Goal: Task Accomplishment & Management: Complete application form

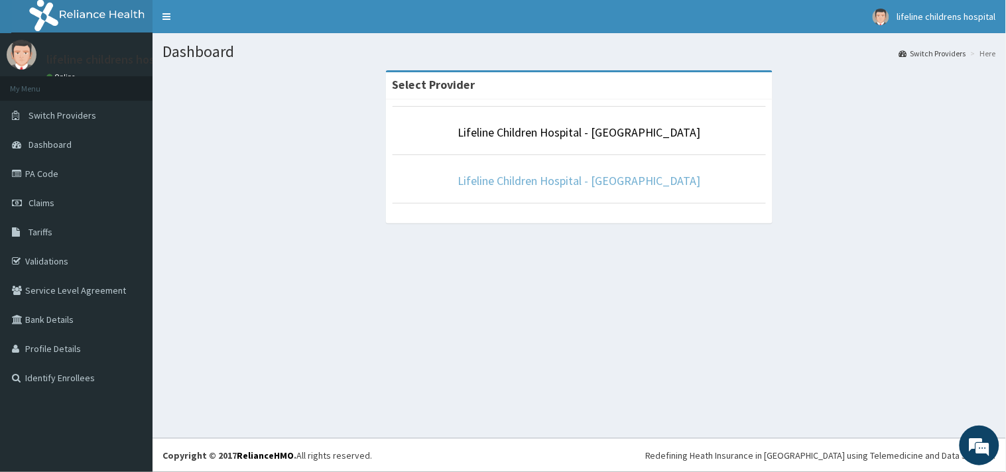
click at [544, 180] on link "Lifeline Children Hospital - Surulere" at bounding box center [579, 180] width 243 height 15
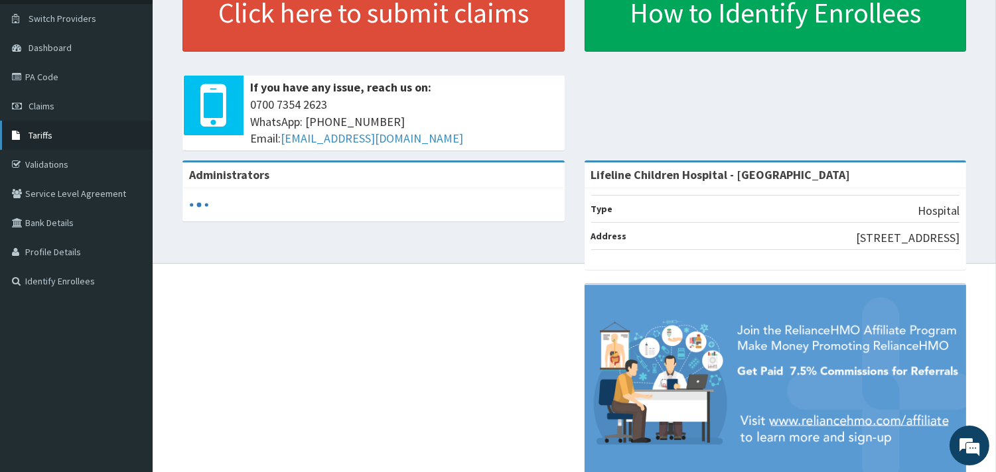
scroll to position [71, 0]
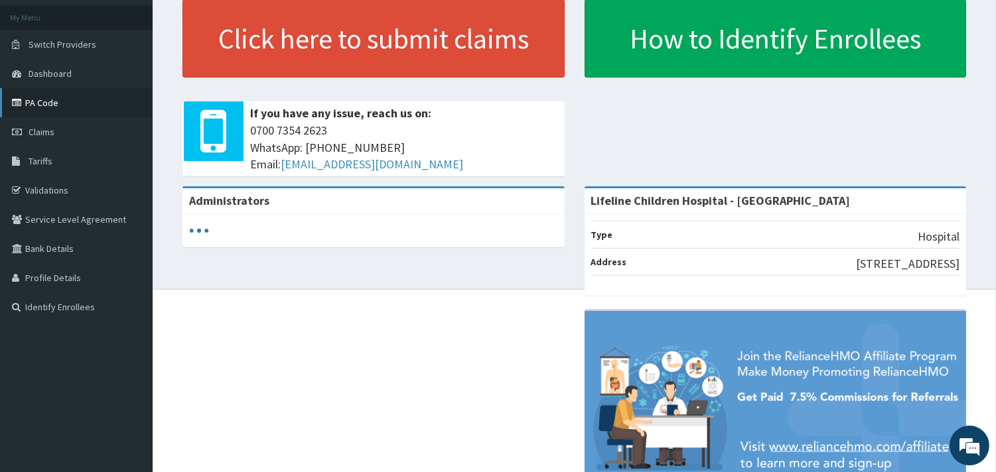
click at [44, 102] on link "PA Code" at bounding box center [76, 102] width 153 height 29
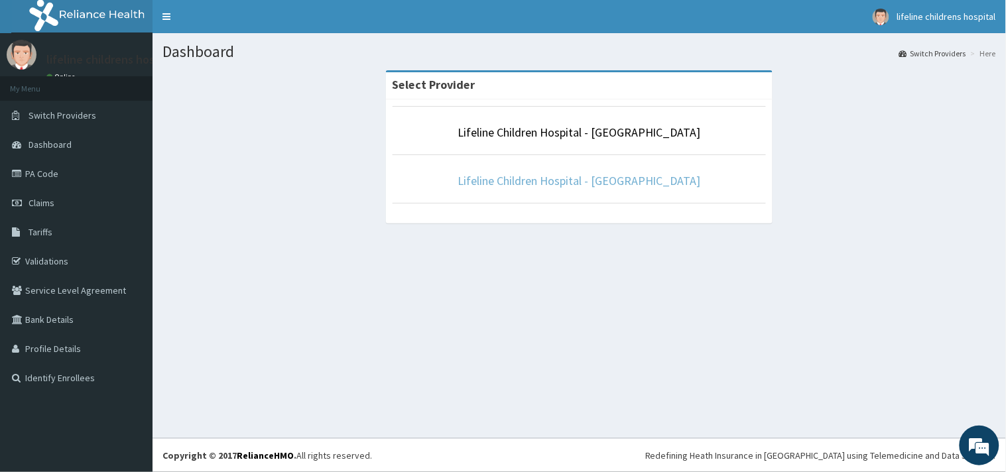
click at [553, 184] on link "Lifeline Children Hospital - [GEOGRAPHIC_DATA]" at bounding box center [579, 180] width 243 height 15
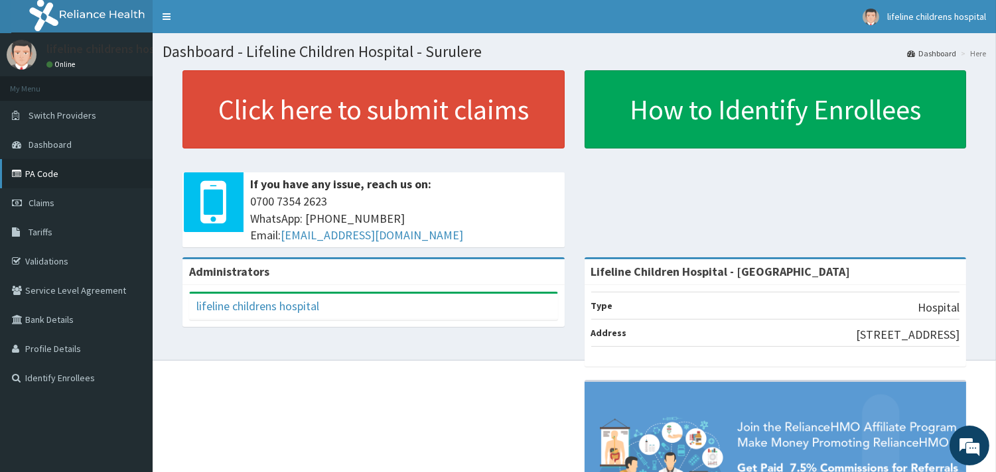
click at [34, 177] on link "PA Code" at bounding box center [76, 173] width 153 height 29
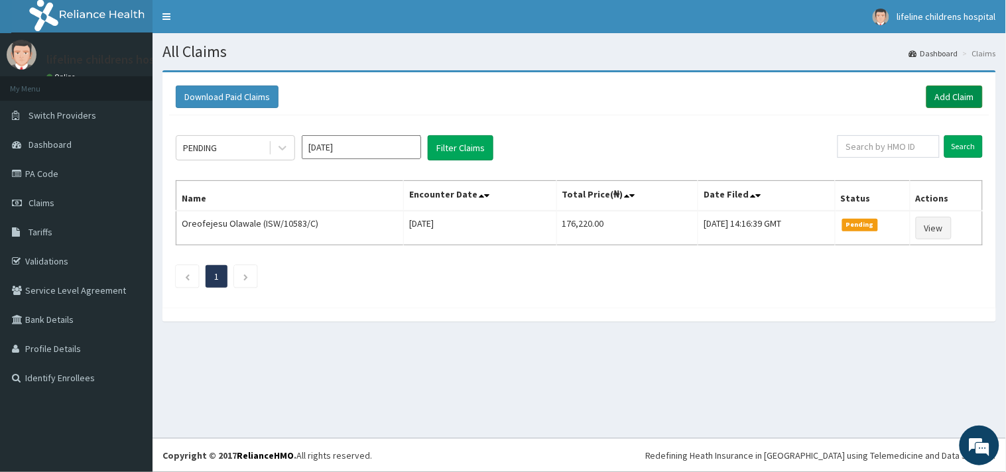
click at [952, 94] on link "Add Claim" at bounding box center [955, 97] width 56 height 23
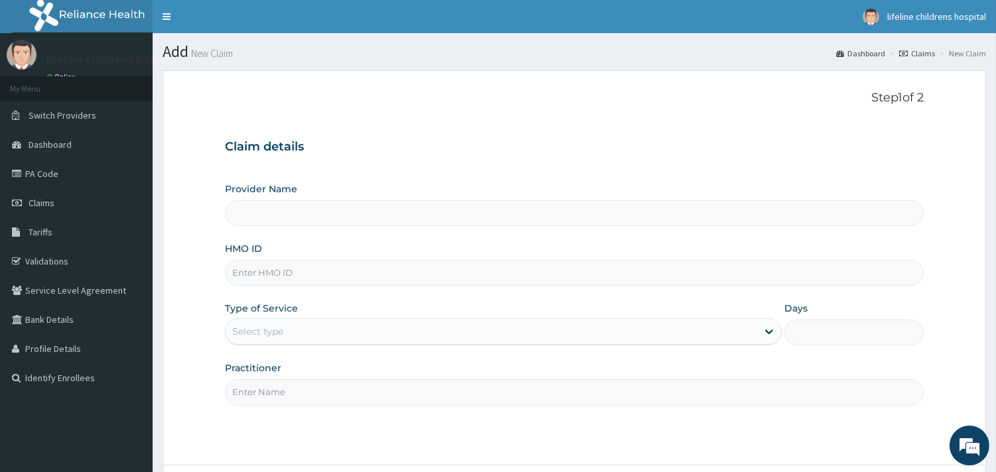
type input "Lifeline Children Hospital - Surulere"
click at [307, 279] on input "HMO ID" at bounding box center [574, 273] width 699 height 26
type input "ETD/10010/C"
click at [271, 330] on div "Select type" at bounding box center [257, 331] width 51 height 13
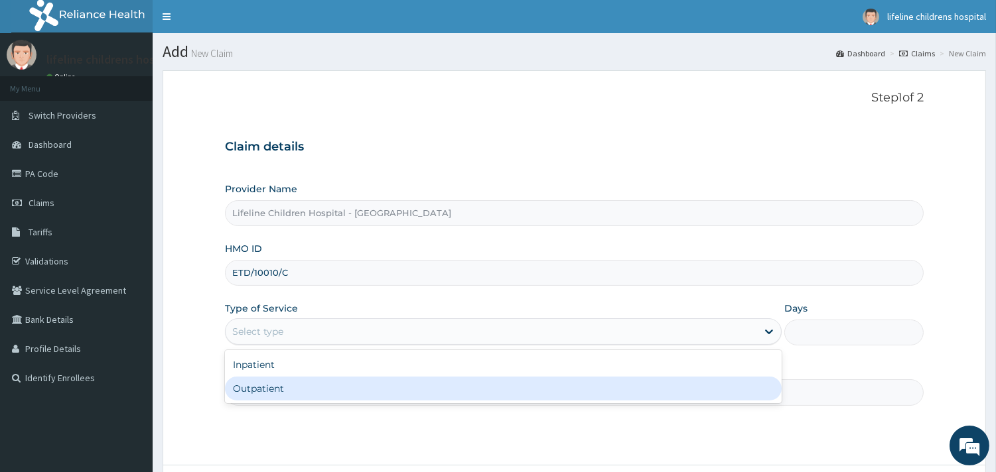
click at [282, 389] on div "Outpatient" at bounding box center [503, 389] width 557 height 24
type input "1"
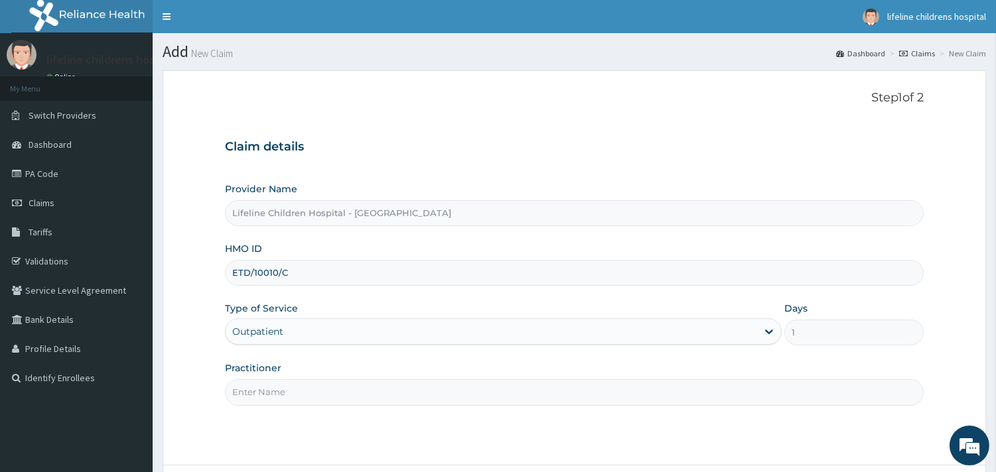
click at [283, 393] on input "Practitioner" at bounding box center [574, 393] width 699 height 26
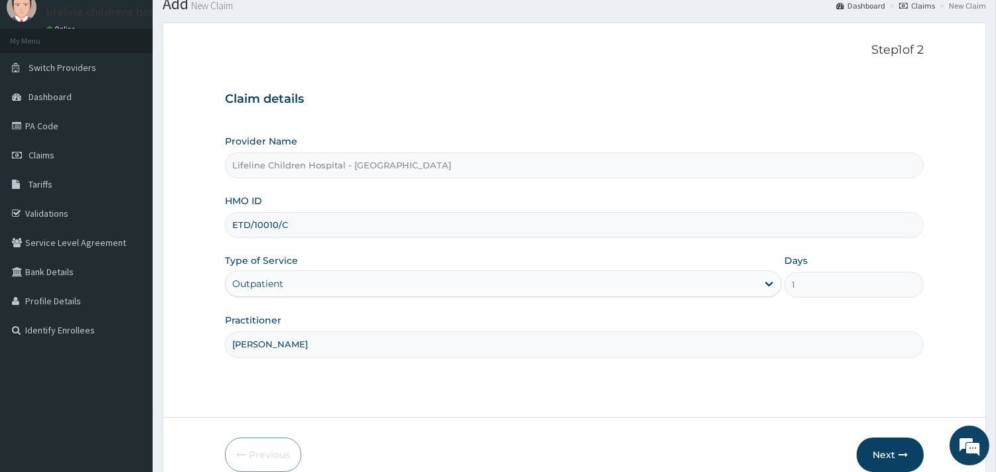
scroll to position [74, 0]
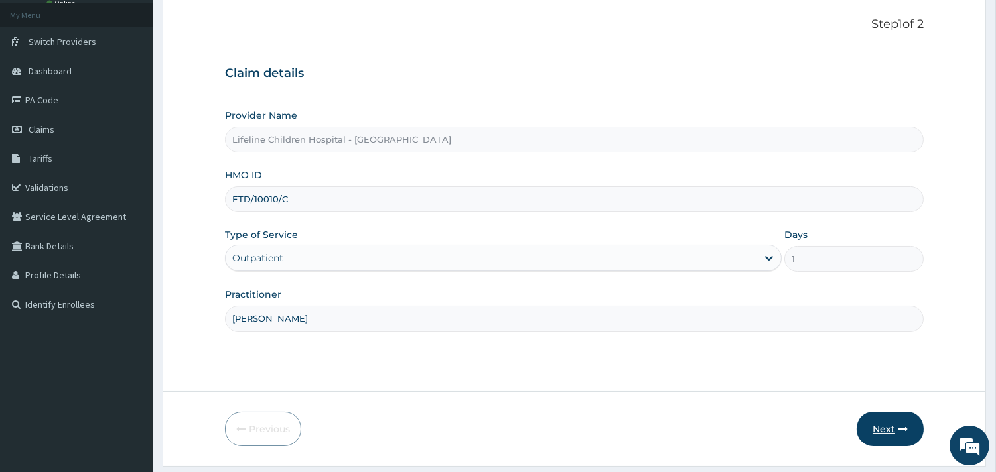
type input "DR OGUNBASE"
click at [878, 433] on button "Next" at bounding box center [890, 429] width 67 height 35
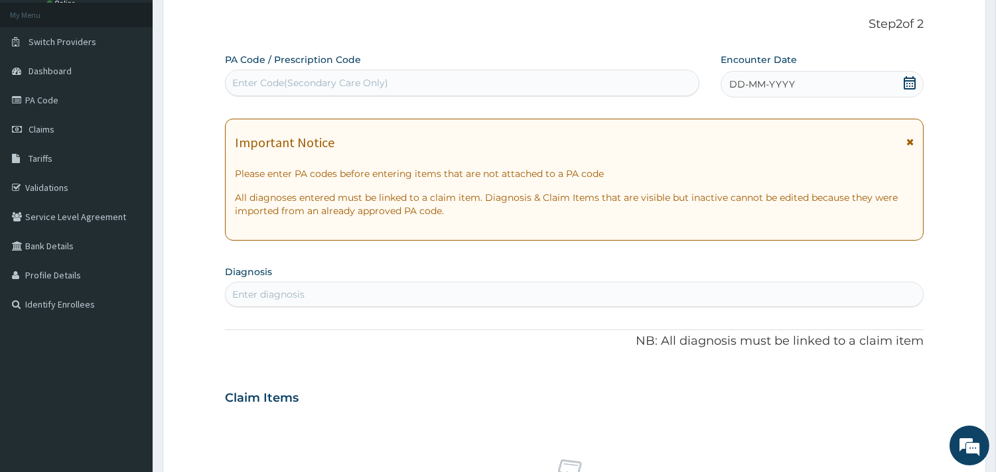
click at [590, 93] on div "Enter Code(Secondary Care Only)" at bounding box center [462, 82] width 473 height 21
type input "PA/D63D5B"
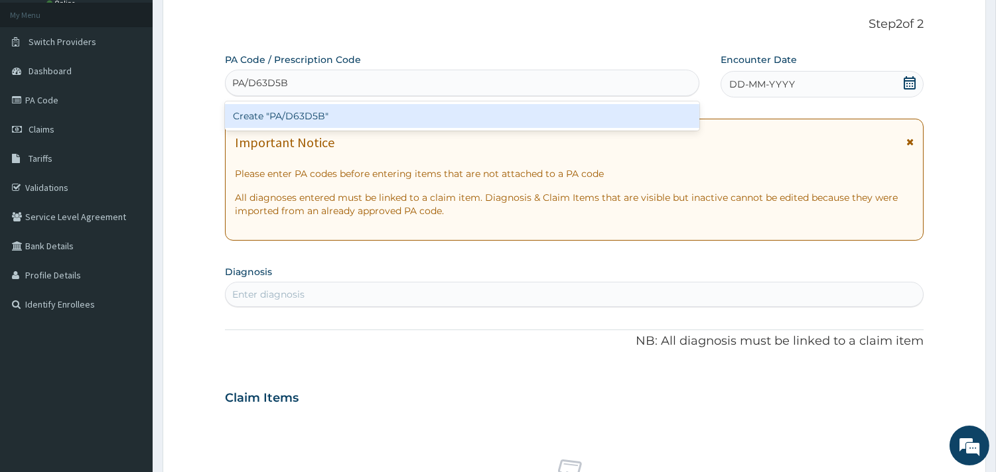
click at [316, 119] on div "Create "PA/D63D5B"" at bounding box center [462, 116] width 474 height 24
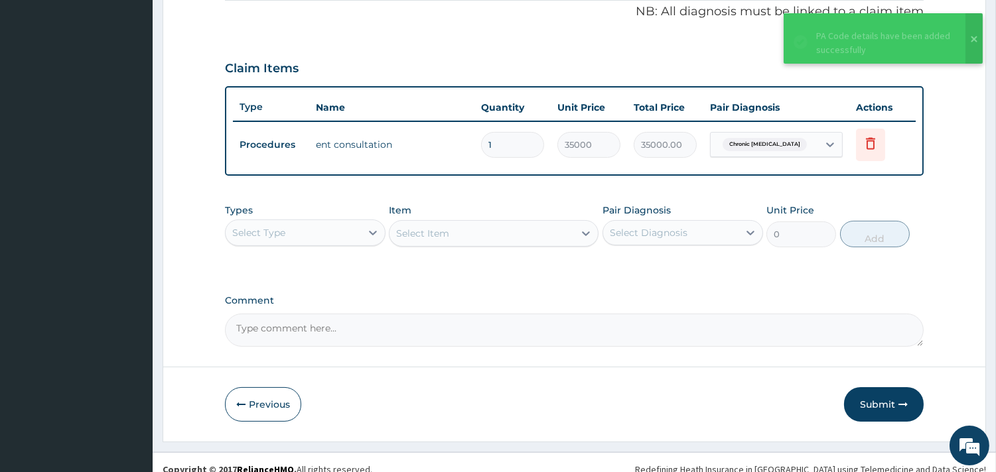
scroll to position [420, 0]
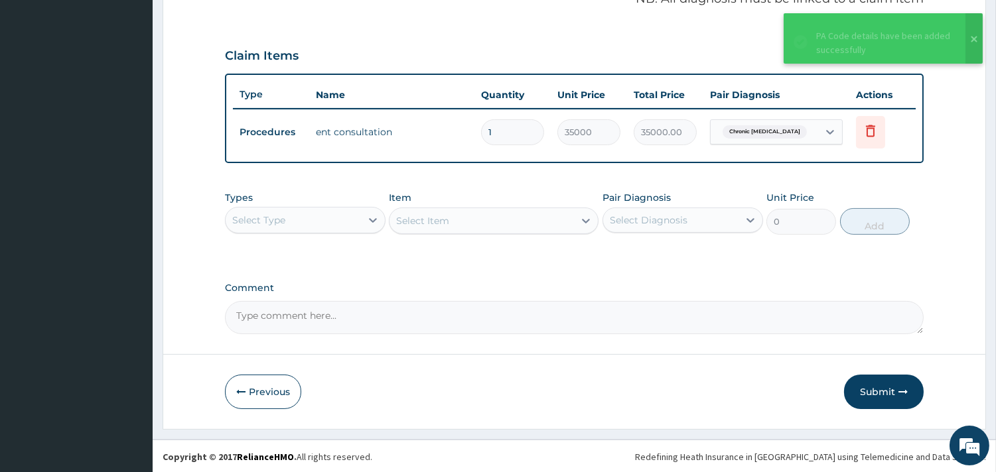
click at [334, 222] on div "Select Type" at bounding box center [293, 220] width 135 height 21
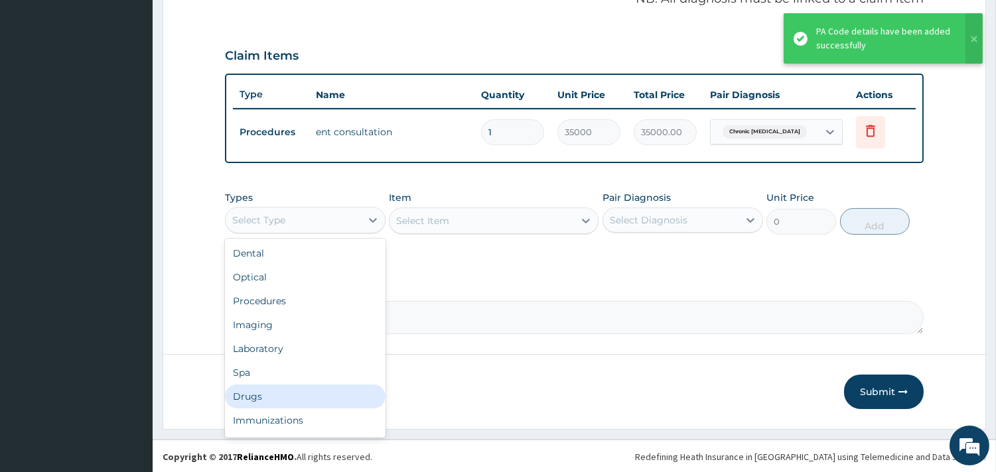
click at [301, 389] on div "Drugs" at bounding box center [305, 397] width 161 height 24
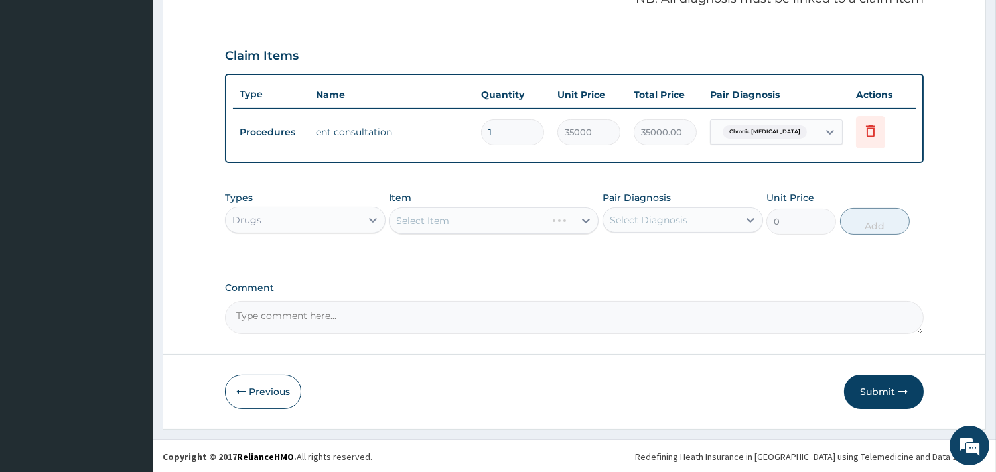
click at [559, 214] on div "Select Item" at bounding box center [494, 221] width 210 height 27
click at [560, 214] on div "Select Item" at bounding box center [494, 221] width 210 height 27
click at [565, 223] on div "Select Item" at bounding box center [494, 221] width 210 height 27
click at [579, 218] on div "Select Item" at bounding box center [494, 221] width 210 height 27
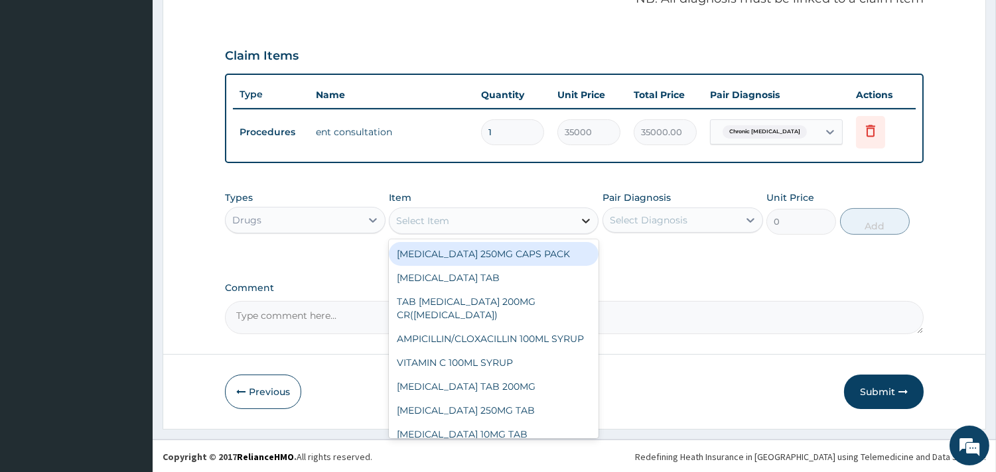
click at [583, 219] on icon at bounding box center [587, 221] width 8 height 5
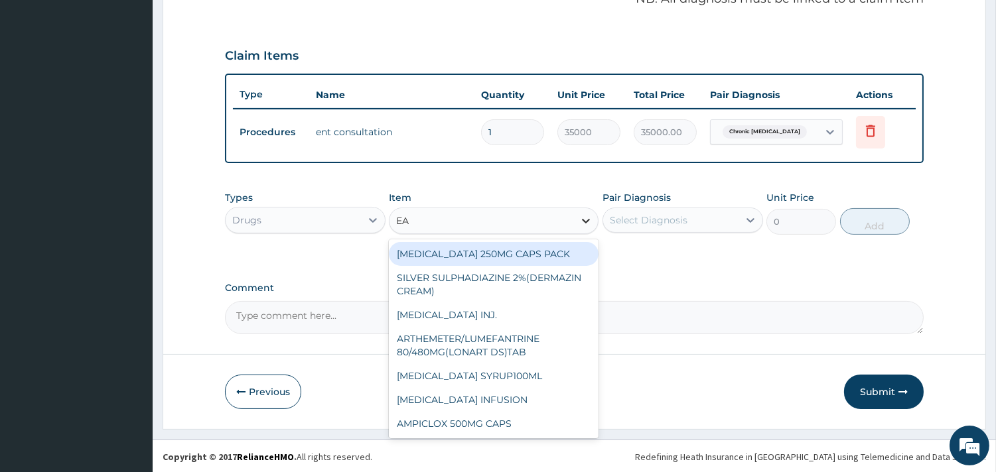
type input "EAR"
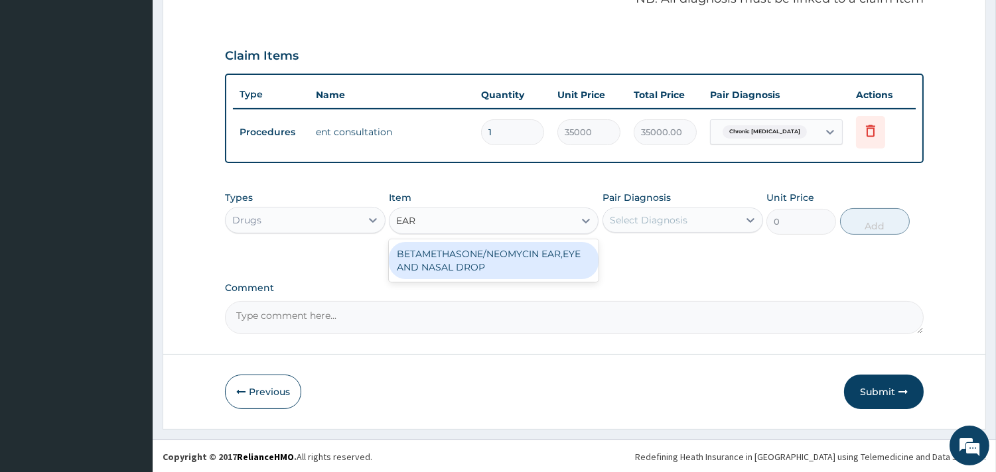
click at [545, 261] on div "BETAMETHASONE/NEOMYCIN EAR,EYE AND NASAL DROP" at bounding box center [494, 260] width 210 height 37
type input "2000"
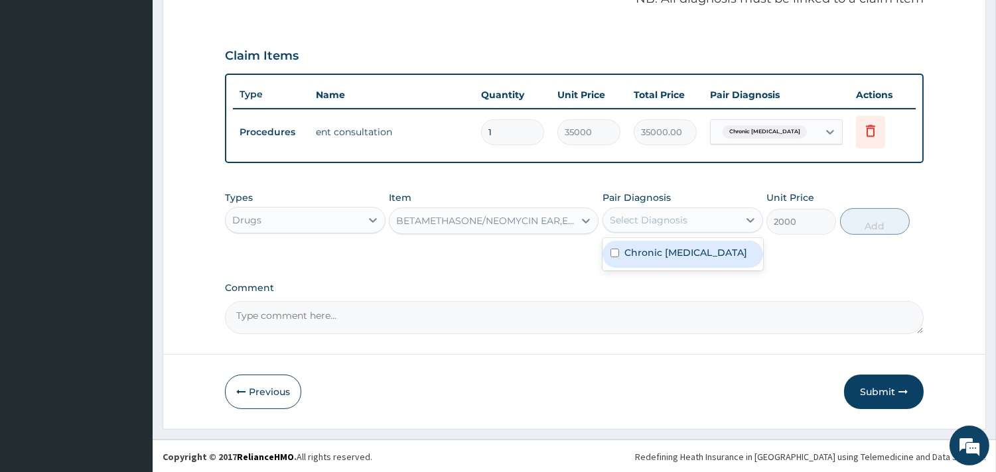
click at [720, 223] on div "Select Diagnosis" at bounding box center [670, 220] width 135 height 21
click at [715, 232] on div "Pair Diagnosis option Chronic otitis media focused, 1 of 1. 1 result available.…" at bounding box center [682, 213] width 161 height 44
click at [722, 208] on div "Select Diagnosis" at bounding box center [682, 220] width 161 height 25
click at [722, 242] on div "Chronic otitis media" at bounding box center [682, 254] width 161 height 27
checkbox input "true"
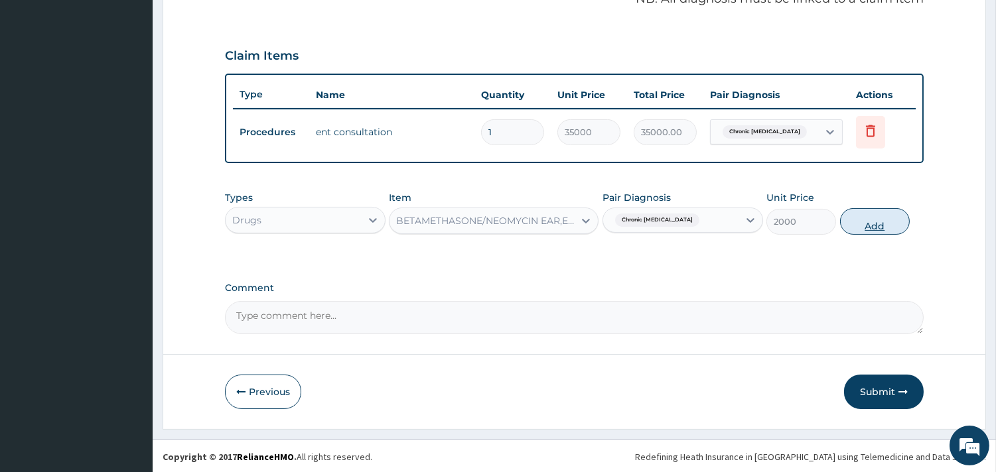
click at [873, 214] on button "Add" at bounding box center [875, 221] width 70 height 27
type input "0"
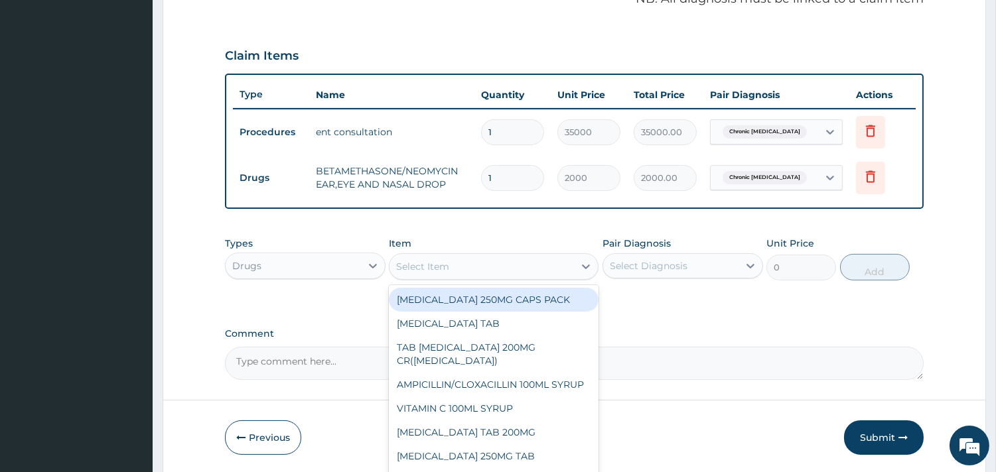
click at [505, 266] on div "Select Item" at bounding box center [481, 266] width 184 height 21
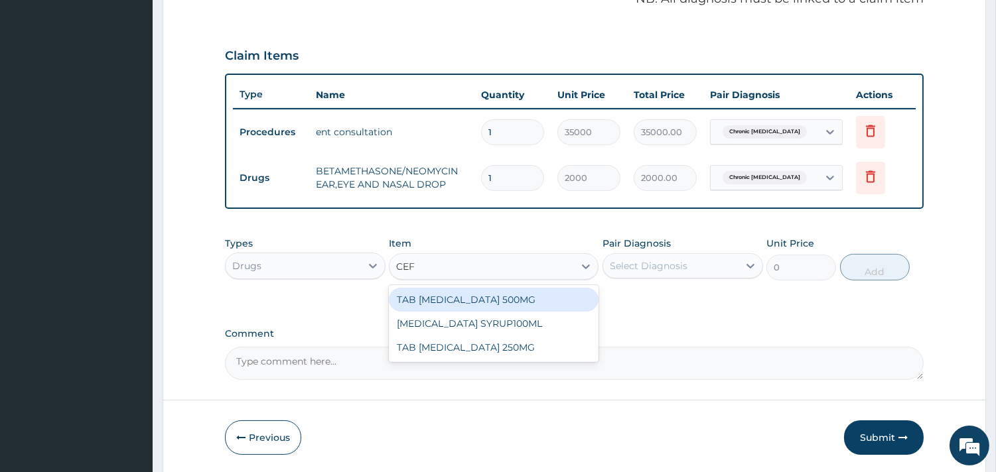
type input "CEFU"
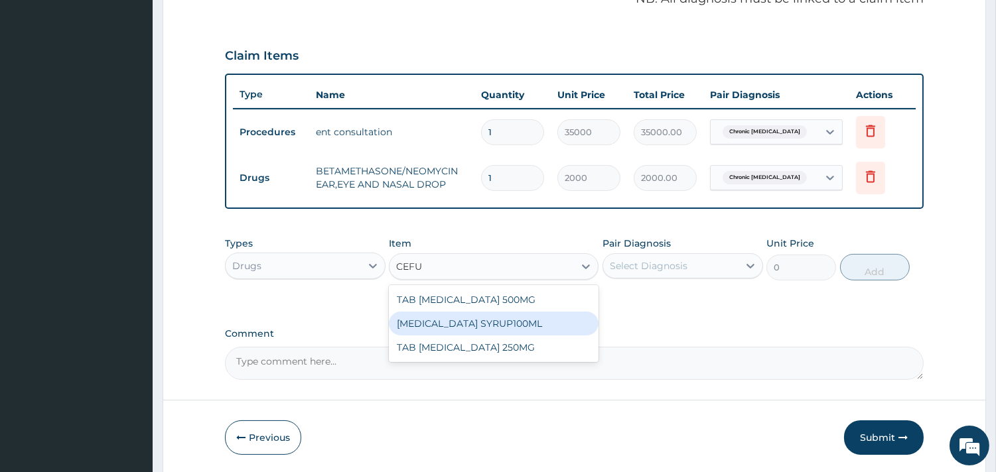
click at [506, 323] on div "CEFUROXIME SYRUP100ML" at bounding box center [494, 324] width 210 height 24
type input "5000"
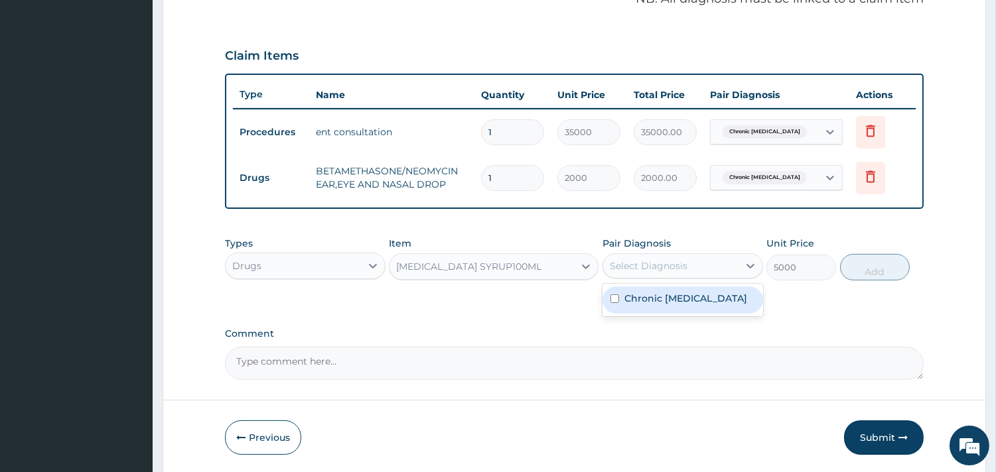
click at [670, 265] on div "Select Diagnosis" at bounding box center [649, 265] width 78 height 13
click at [659, 292] on label "Chronic otitis media" at bounding box center [685, 298] width 123 height 13
checkbox input "true"
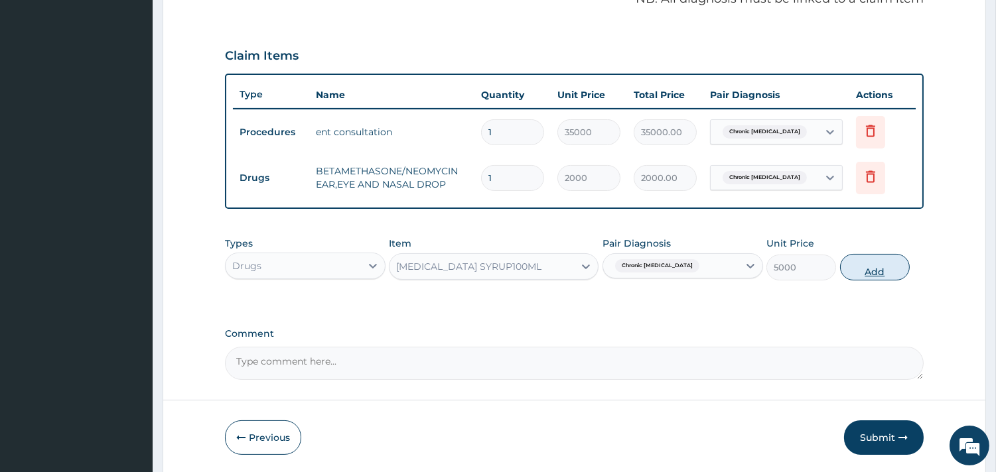
click at [884, 261] on button "Add" at bounding box center [875, 267] width 70 height 27
type input "0"
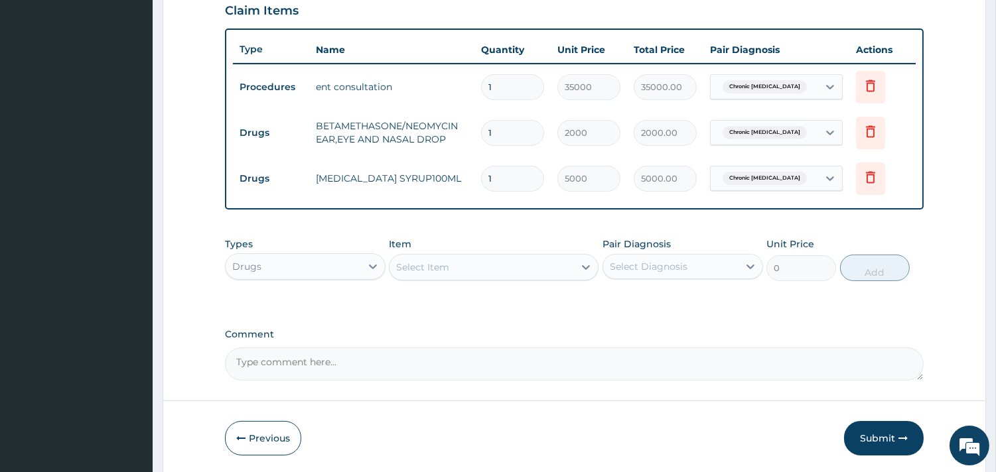
scroll to position [512, 0]
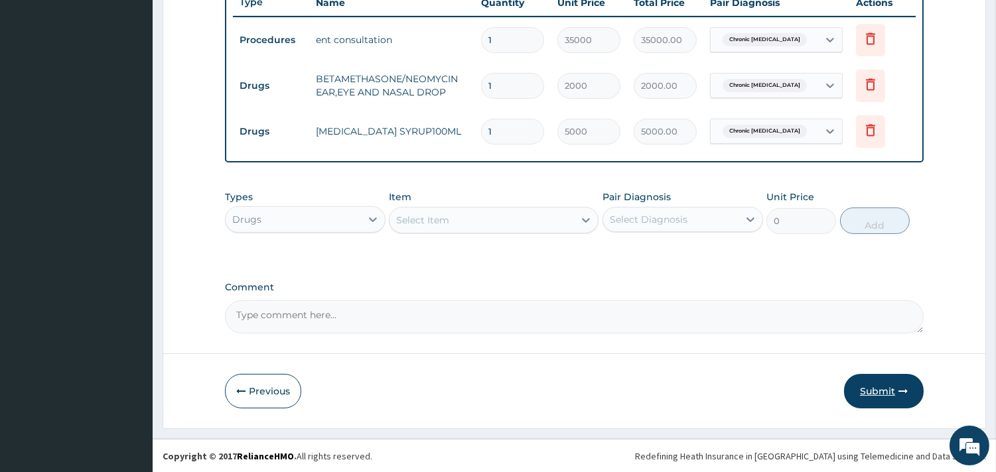
click at [886, 394] on button "Submit" at bounding box center [884, 391] width 80 height 35
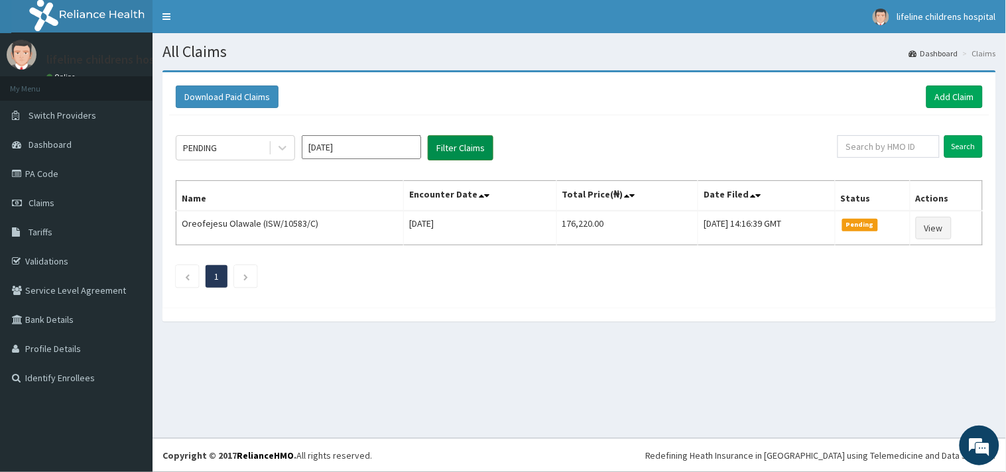
click at [455, 145] on button "Filter Claims" at bounding box center [461, 147] width 66 height 25
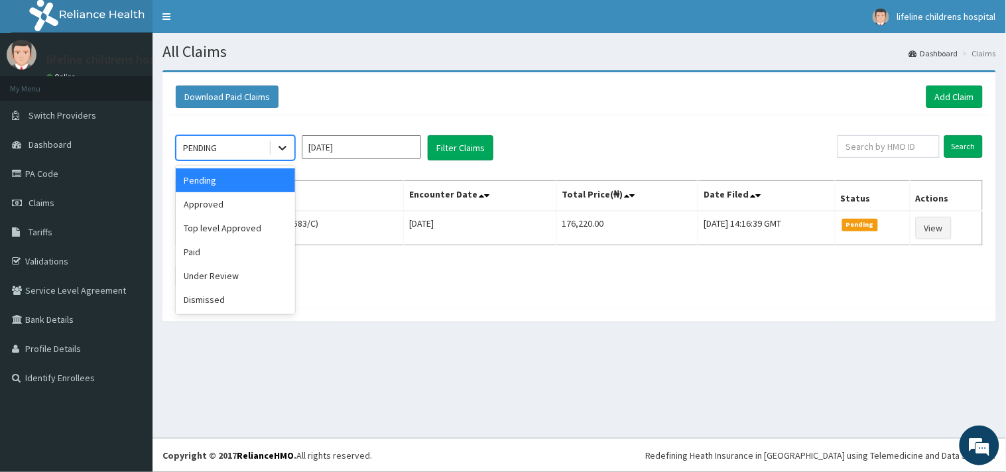
click at [281, 150] on icon at bounding box center [282, 147] width 13 height 13
click at [228, 206] on div "Approved" at bounding box center [235, 204] width 119 height 24
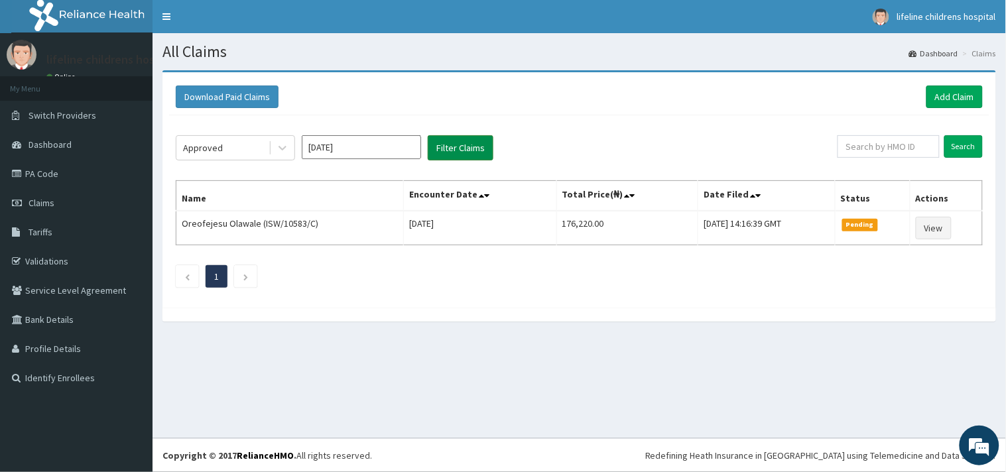
click at [449, 153] on button "Filter Claims" at bounding box center [461, 147] width 66 height 25
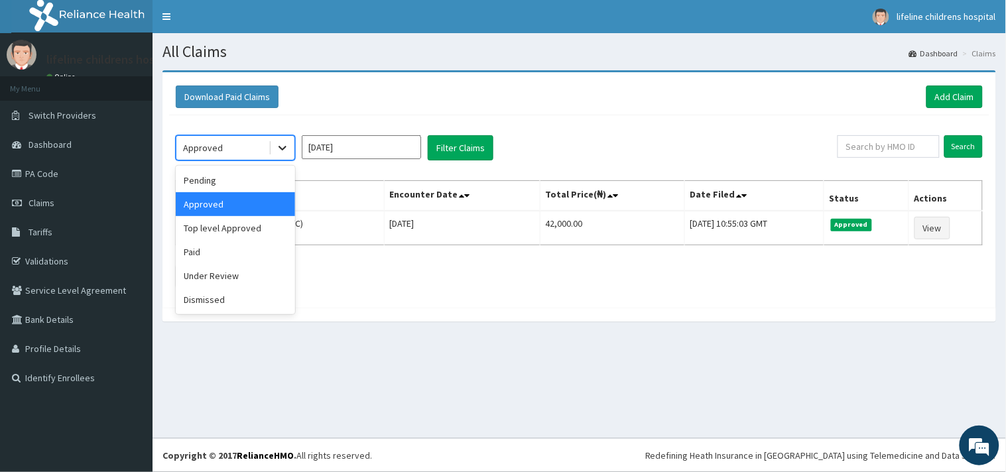
click at [280, 143] on icon at bounding box center [282, 147] width 13 height 13
click at [256, 226] on div "Top level Approved" at bounding box center [235, 228] width 119 height 24
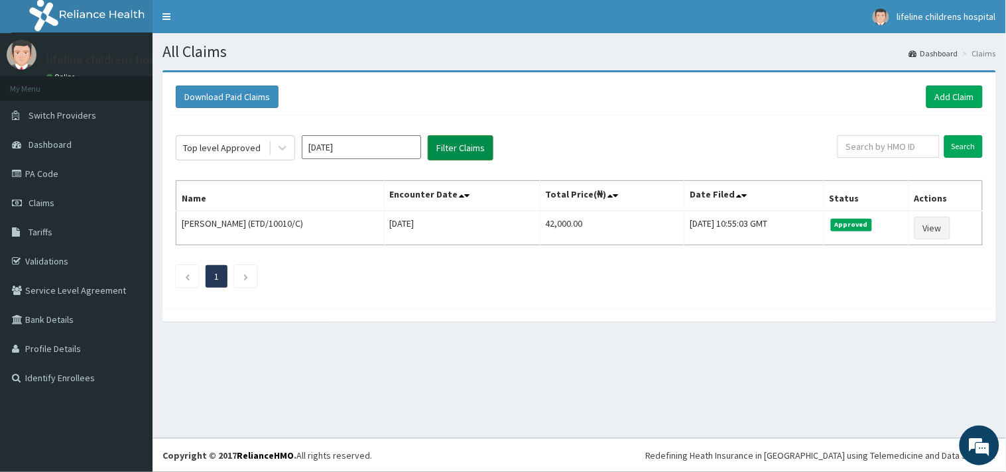
click at [459, 150] on button "Filter Claims" at bounding box center [461, 147] width 66 height 25
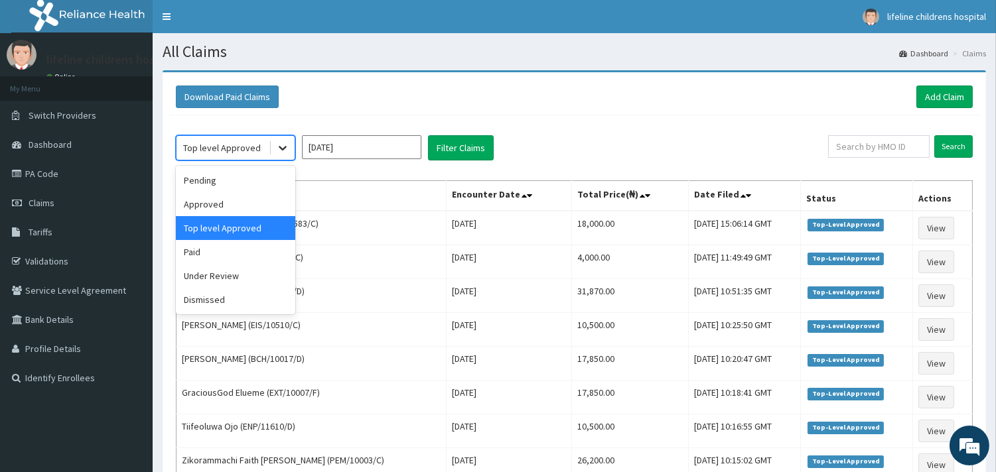
click at [285, 151] on icon at bounding box center [282, 147] width 13 height 13
click at [247, 277] on div "Under Review" at bounding box center [235, 276] width 119 height 24
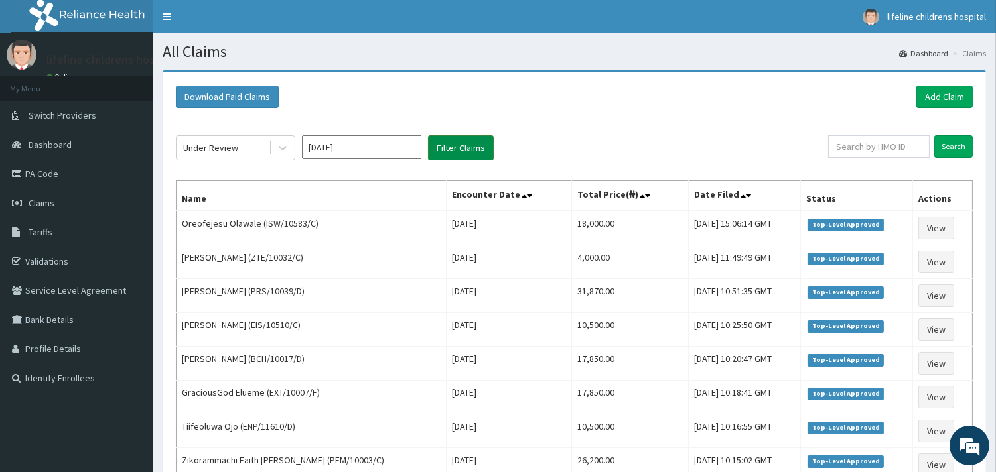
click at [451, 153] on button "Filter Claims" at bounding box center [461, 147] width 66 height 25
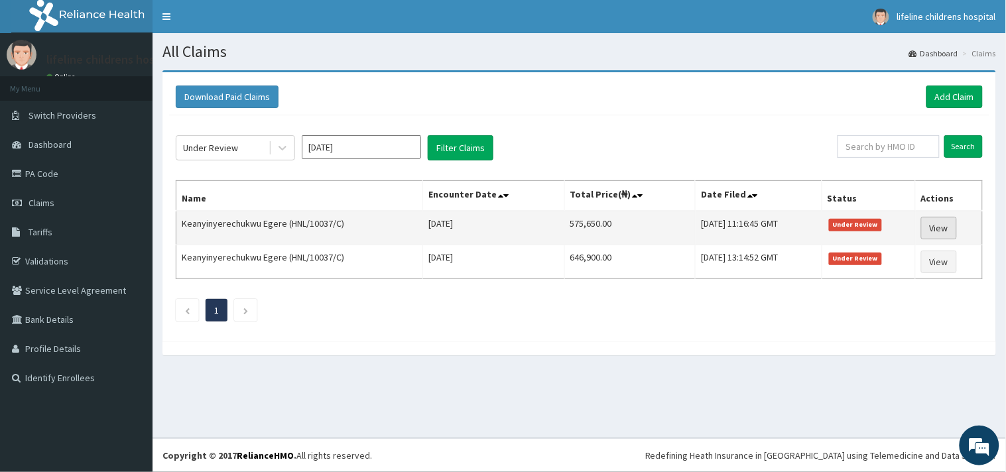
click at [951, 226] on link "View" at bounding box center [940, 228] width 36 height 23
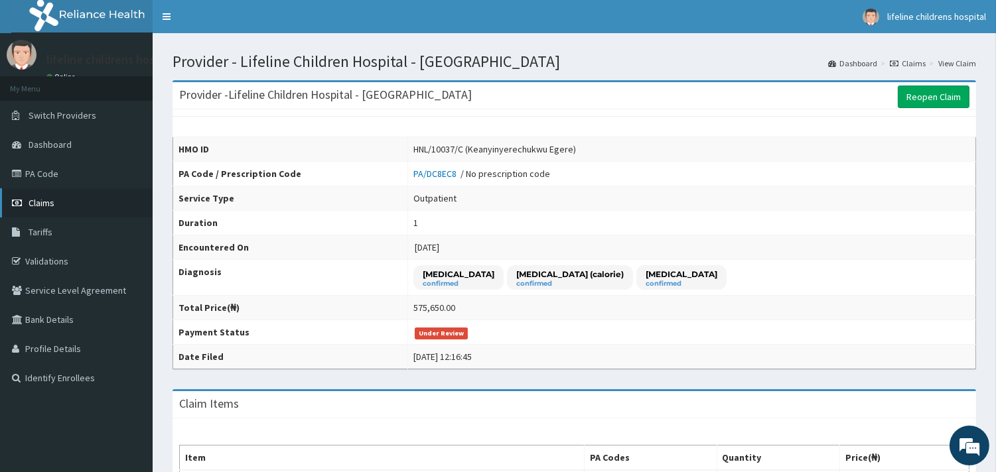
click at [38, 200] on span "Claims" at bounding box center [42, 203] width 26 height 12
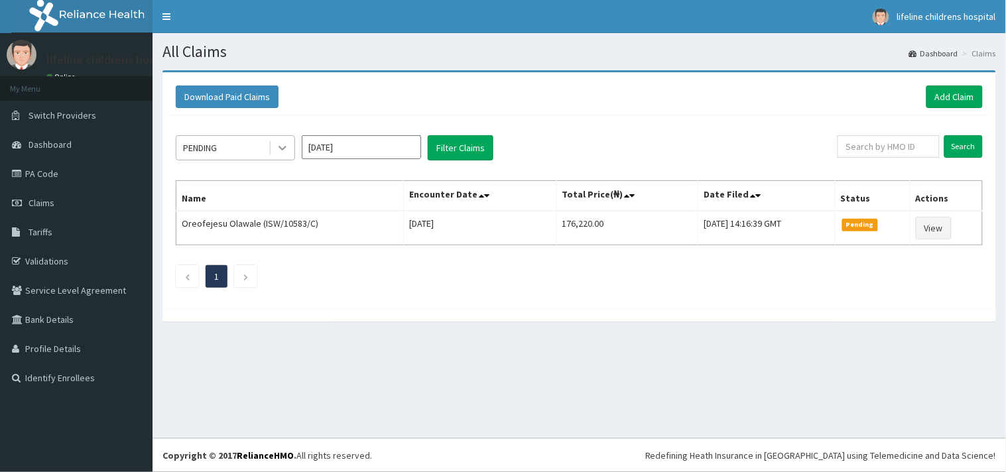
click at [285, 148] on icon at bounding box center [282, 147] width 13 height 13
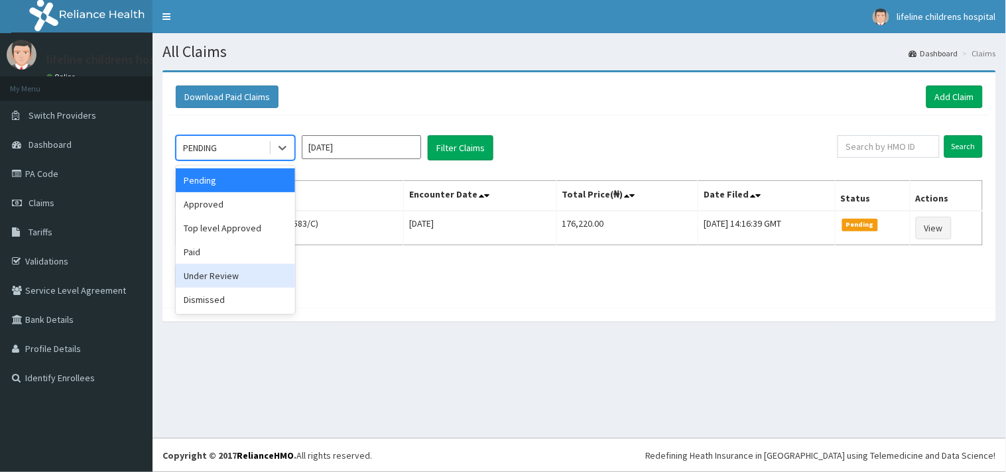
click at [235, 280] on div "Under Review" at bounding box center [235, 276] width 119 height 24
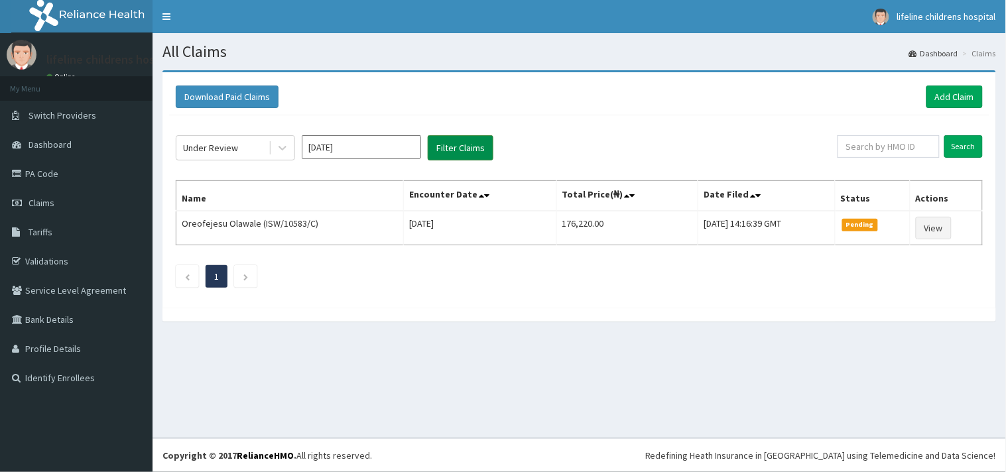
click at [472, 155] on button "Filter Claims" at bounding box center [461, 147] width 66 height 25
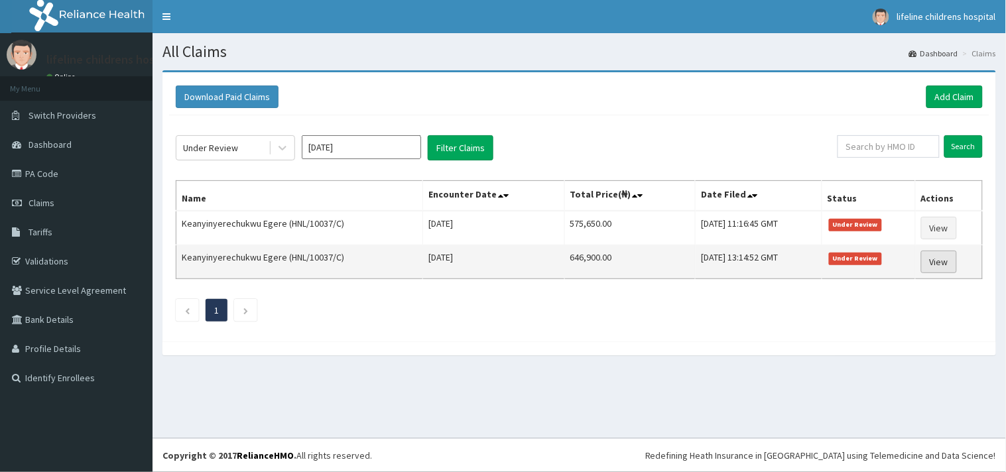
click at [932, 256] on link "View" at bounding box center [940, 262] width 36 height 23
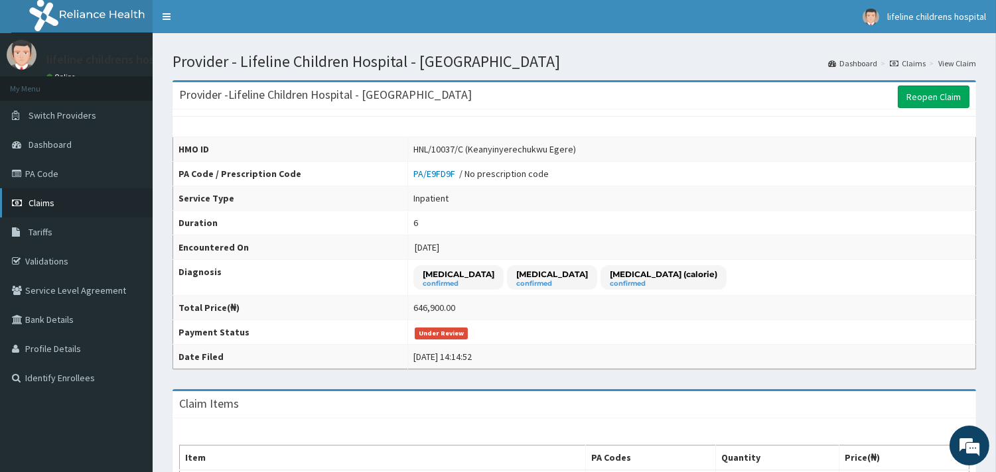
click at [42, 200] on span "Claims" at bounding box center [42, 203] width 26 height 12
